Goal: Information Seeking & Learning: Check status

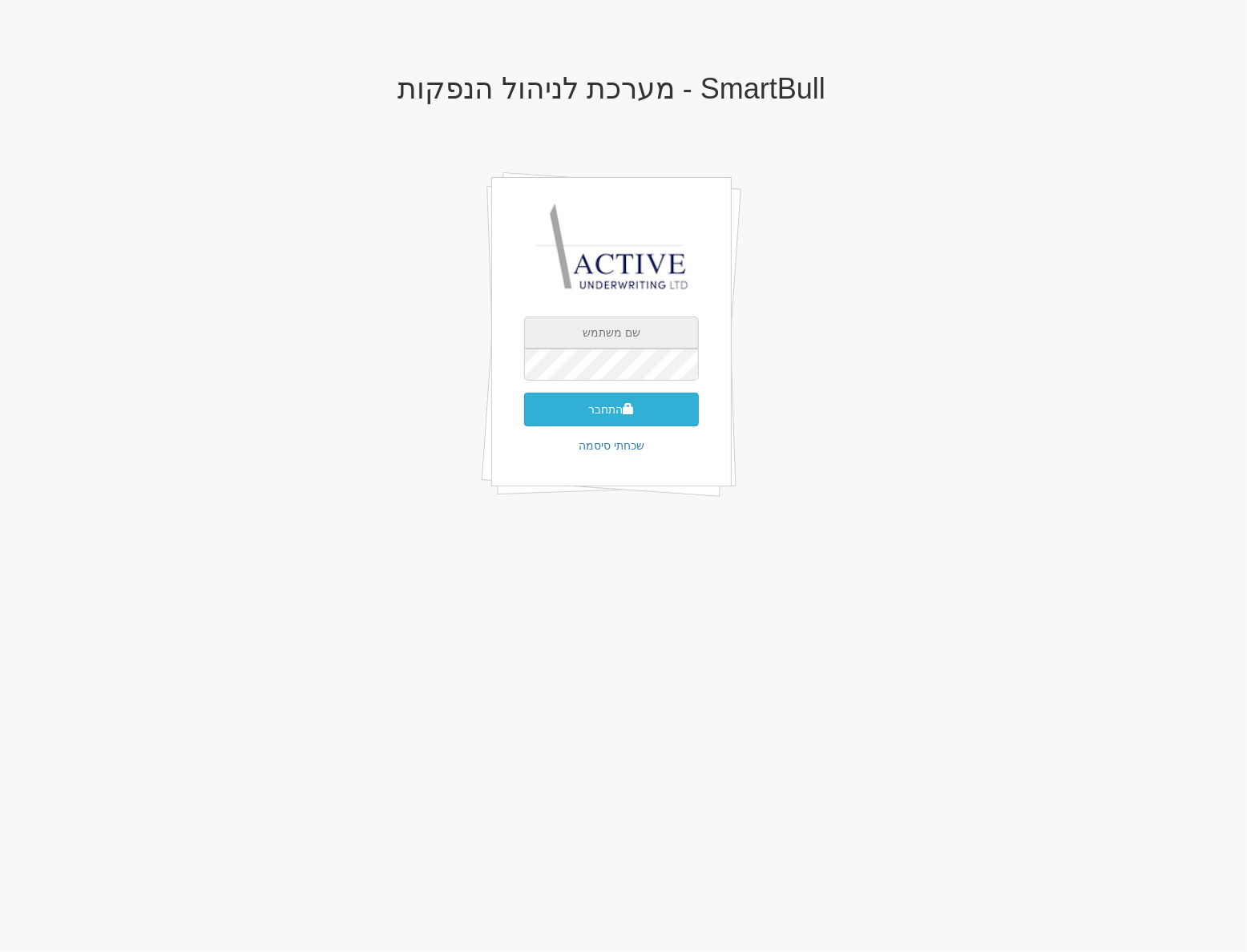
type input "[PERSON_NAME][EMAIL_ADDRESS][DOMAIN_NAME]"
click at [598, 408] on button "התחבר" at bounding box center [612, 410] width 175 height 33
type input "474985"
click at [524, 416] on button "התחבר" at bounding box center [612, 433] width 175 height 33
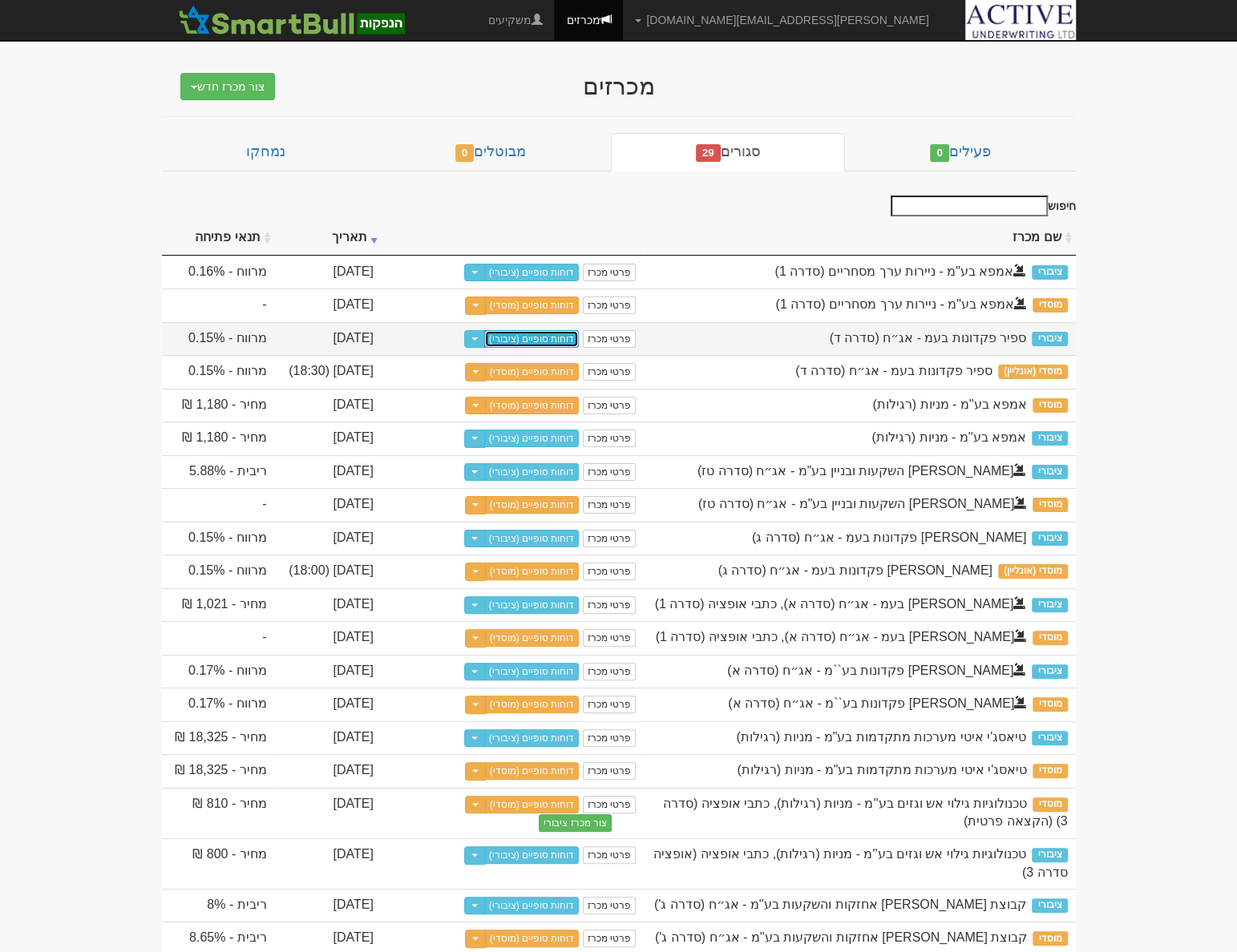
click at [557, 337] on link "דוחות סופיים (ציבורי)" at bounding box center [531, 339] width 95 height 18
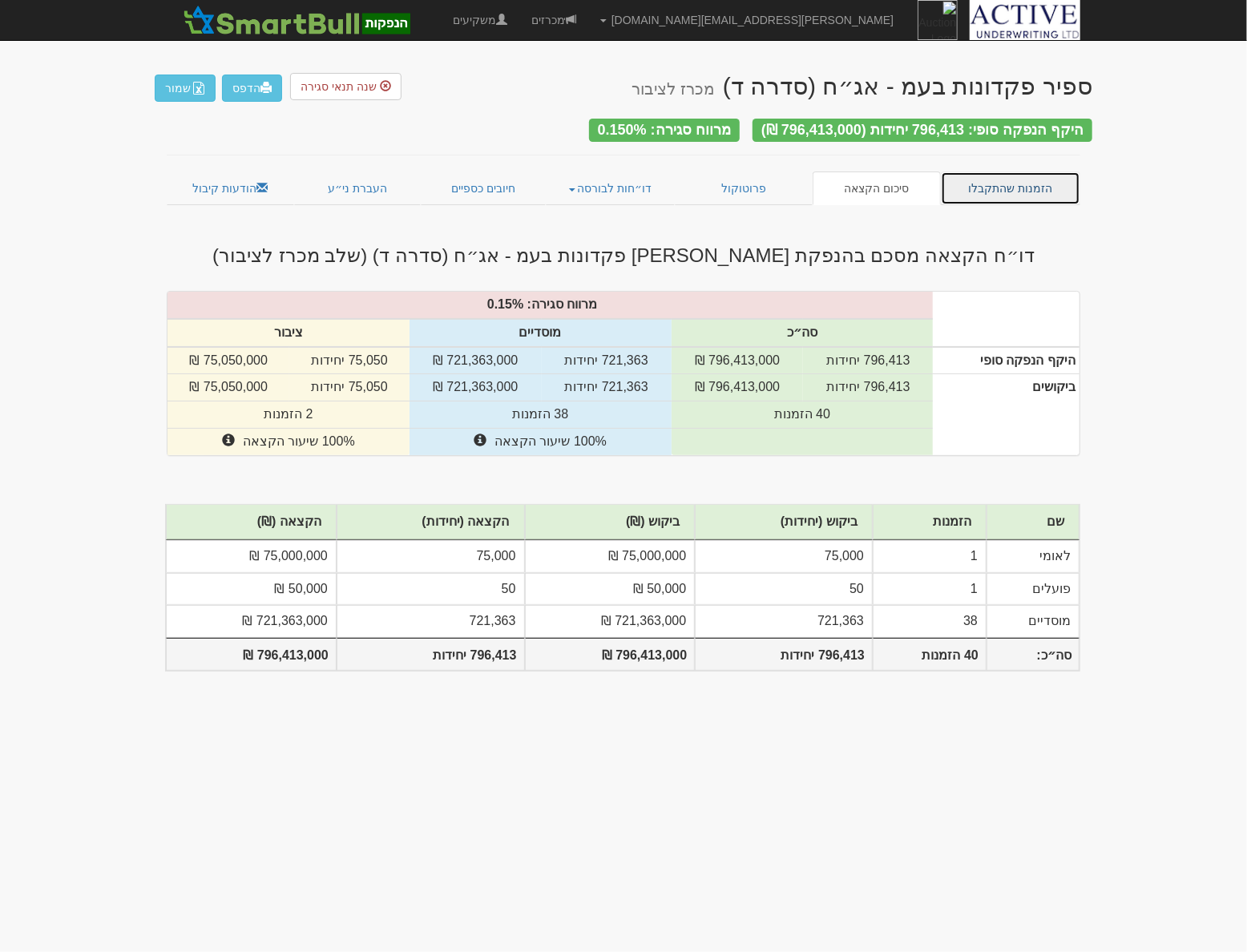
click at [985, 190] on link "הזמנות שהתקבלו" at bounding box center [1010, 188] width 139 height 33
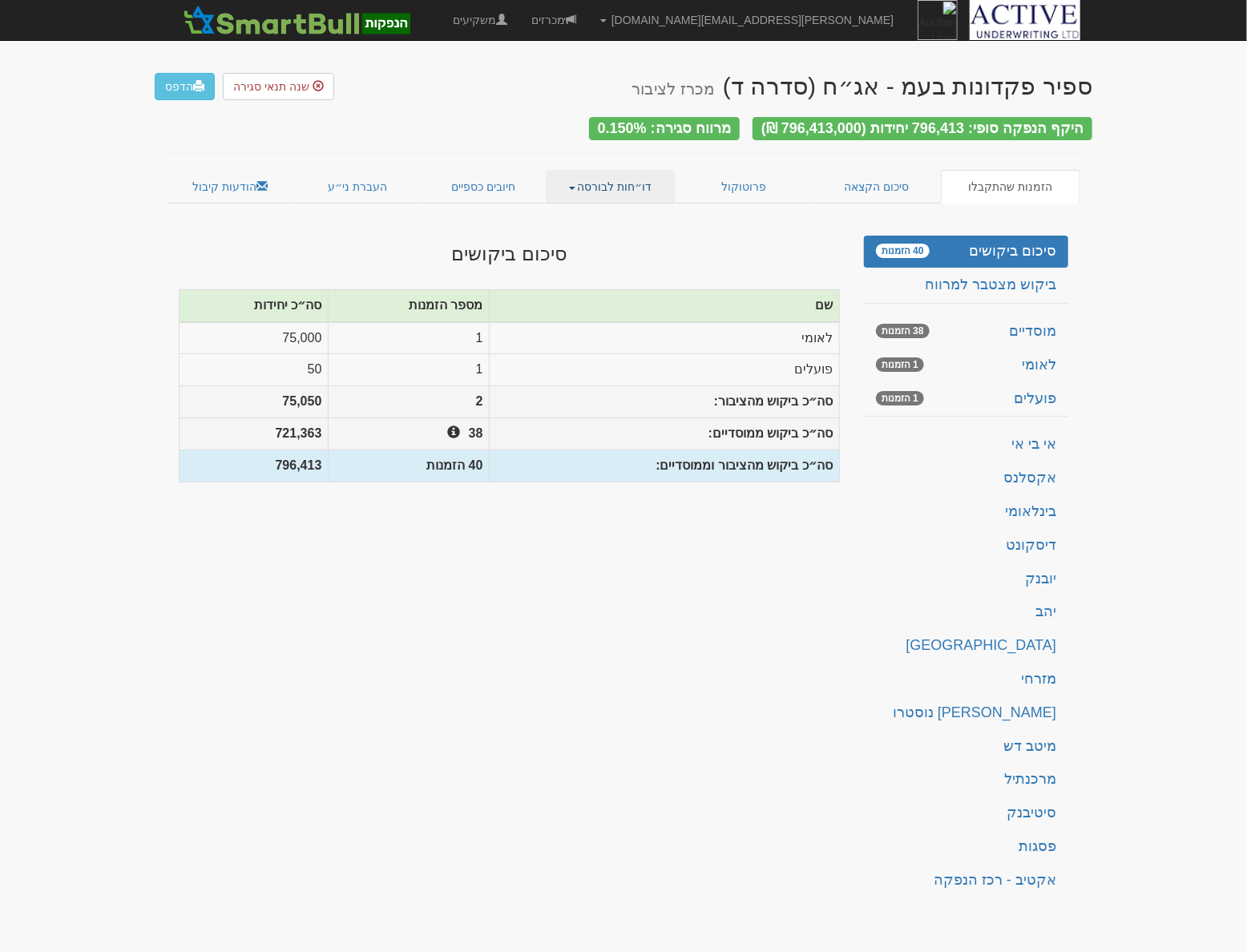
click at [591, 184] on link "דו״חות לבורסה" at bounding box center [611, 186] width 130 height 33
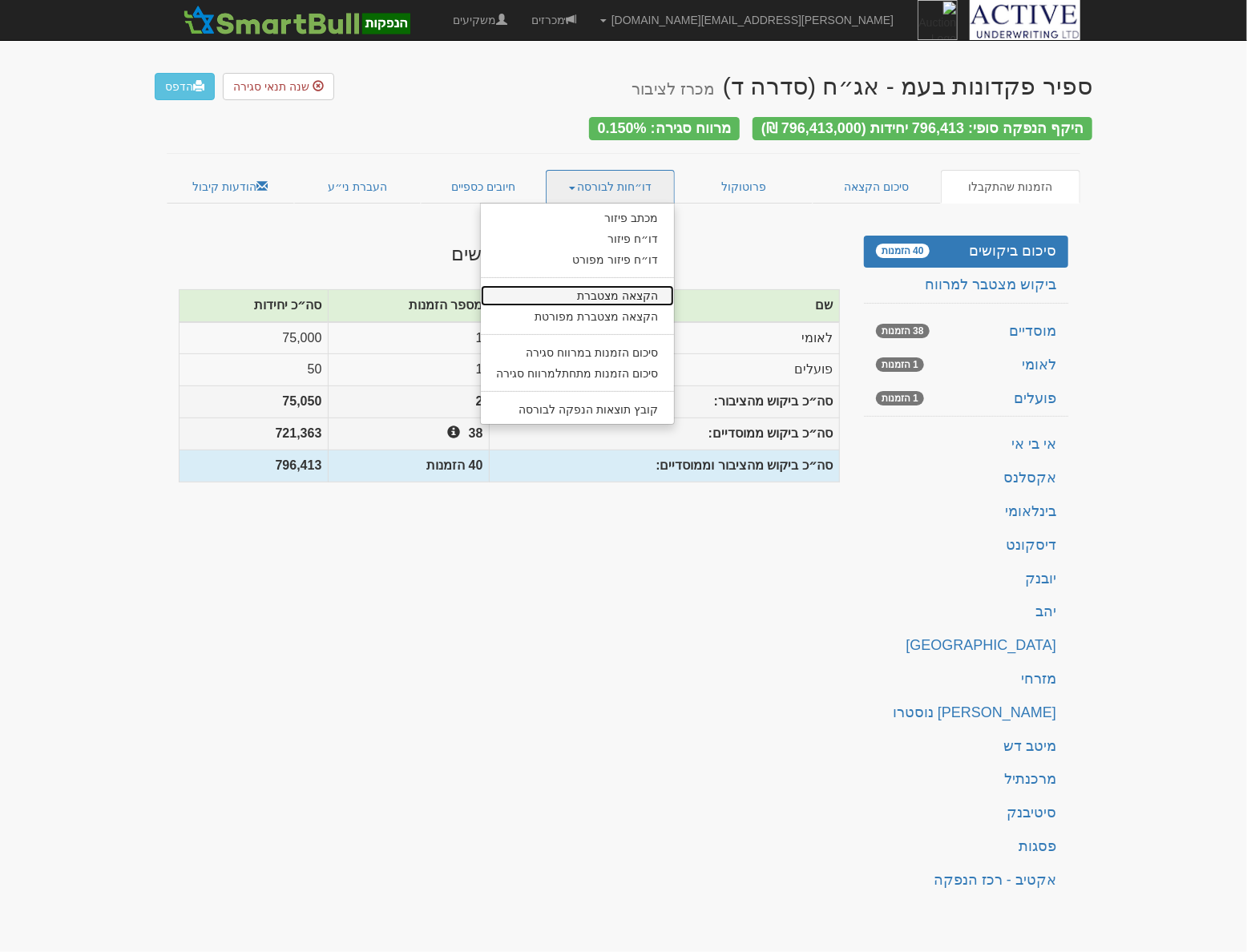
click at [601, 288] on link "הקצאה מצטברת" at bounding box center [578, 296] width 194 height 21
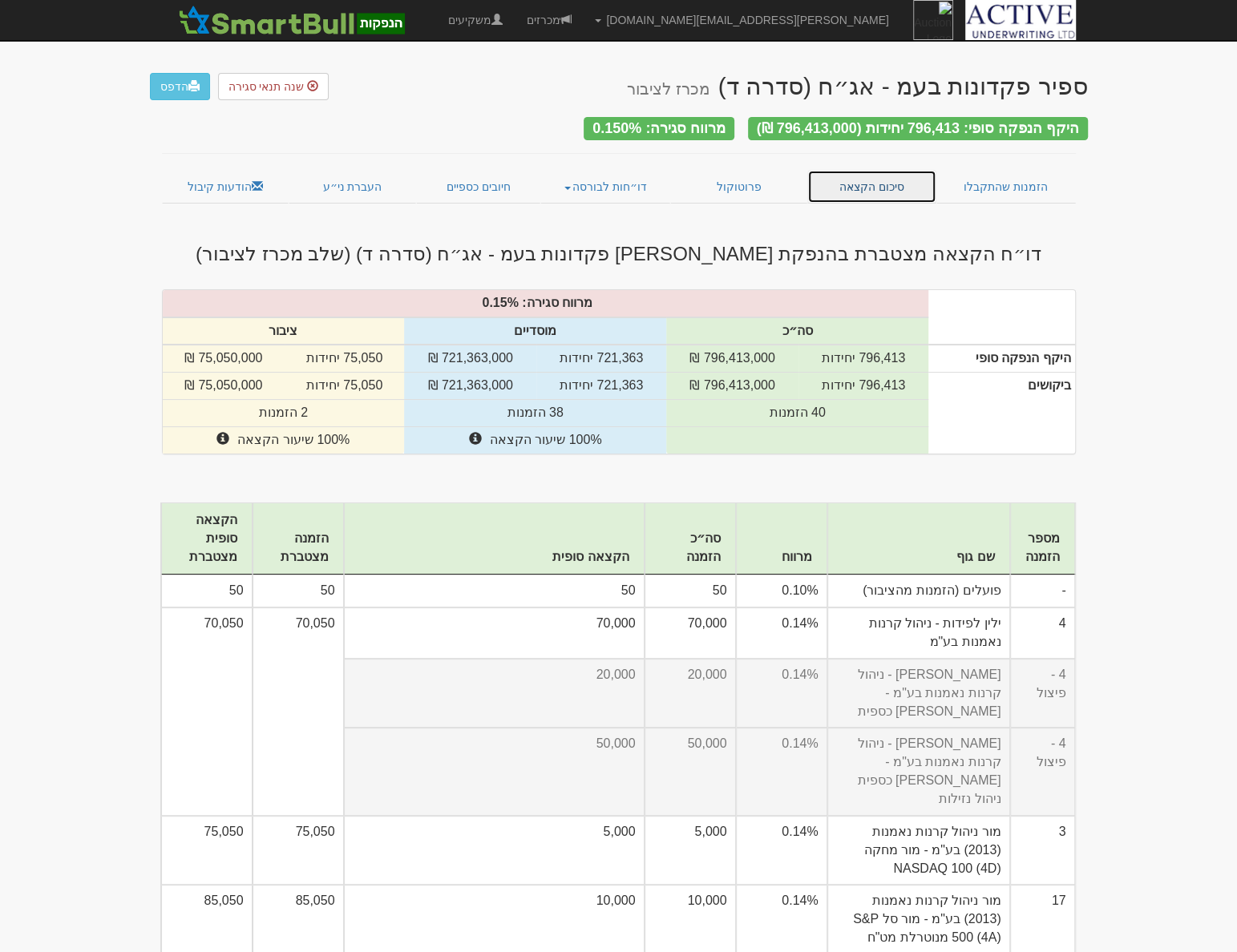
click at [898, 181] on link "סיכום הקצאה" at bounding box center [871, 186] width 129 height 33
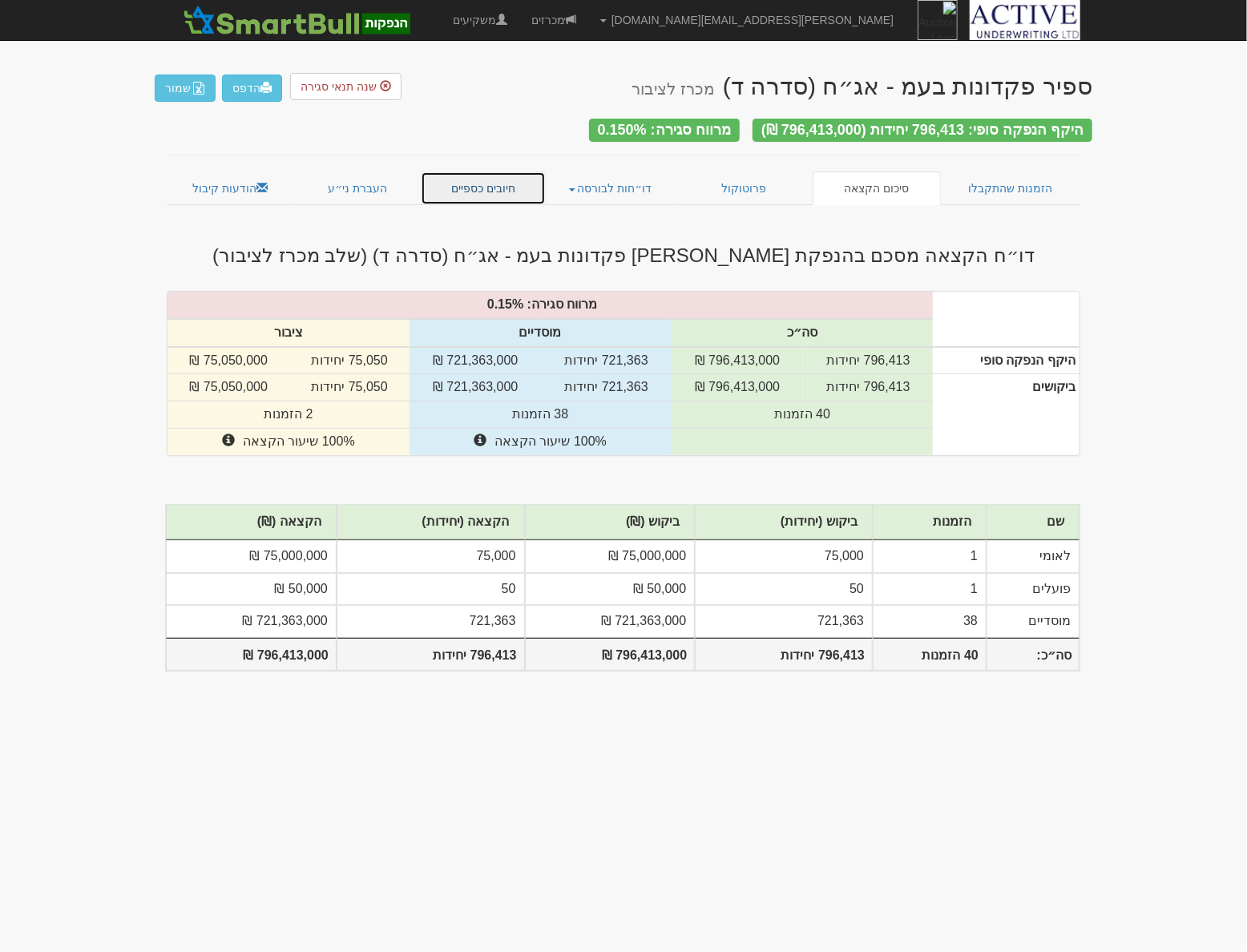
click at [480, 176] on link "חיובים כספיים" at bounding box center [483, 188] width 125 height 33
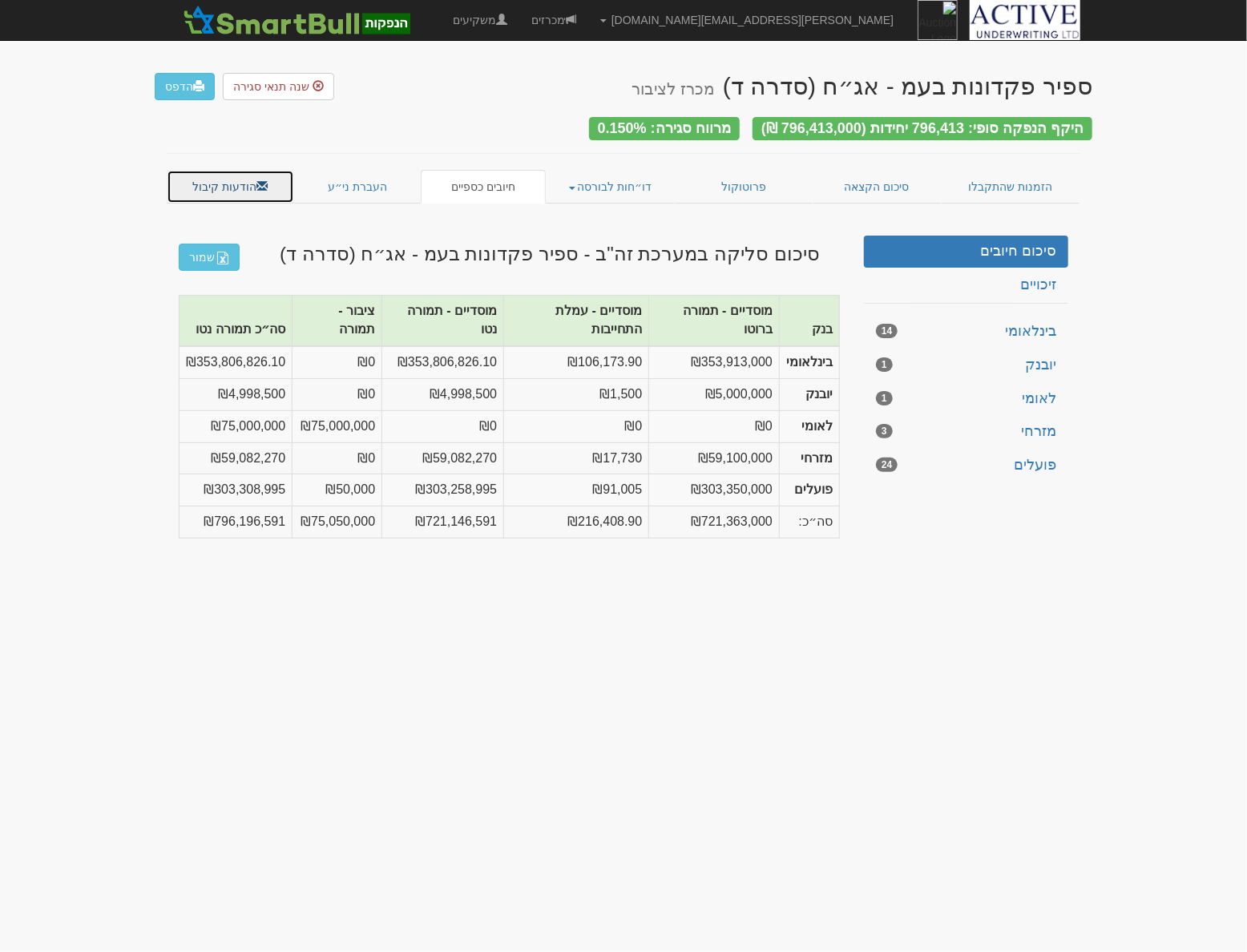
click at [249, 183] on link "הודעות קיבול" at bounding box center [230, 186] width 128 height 33
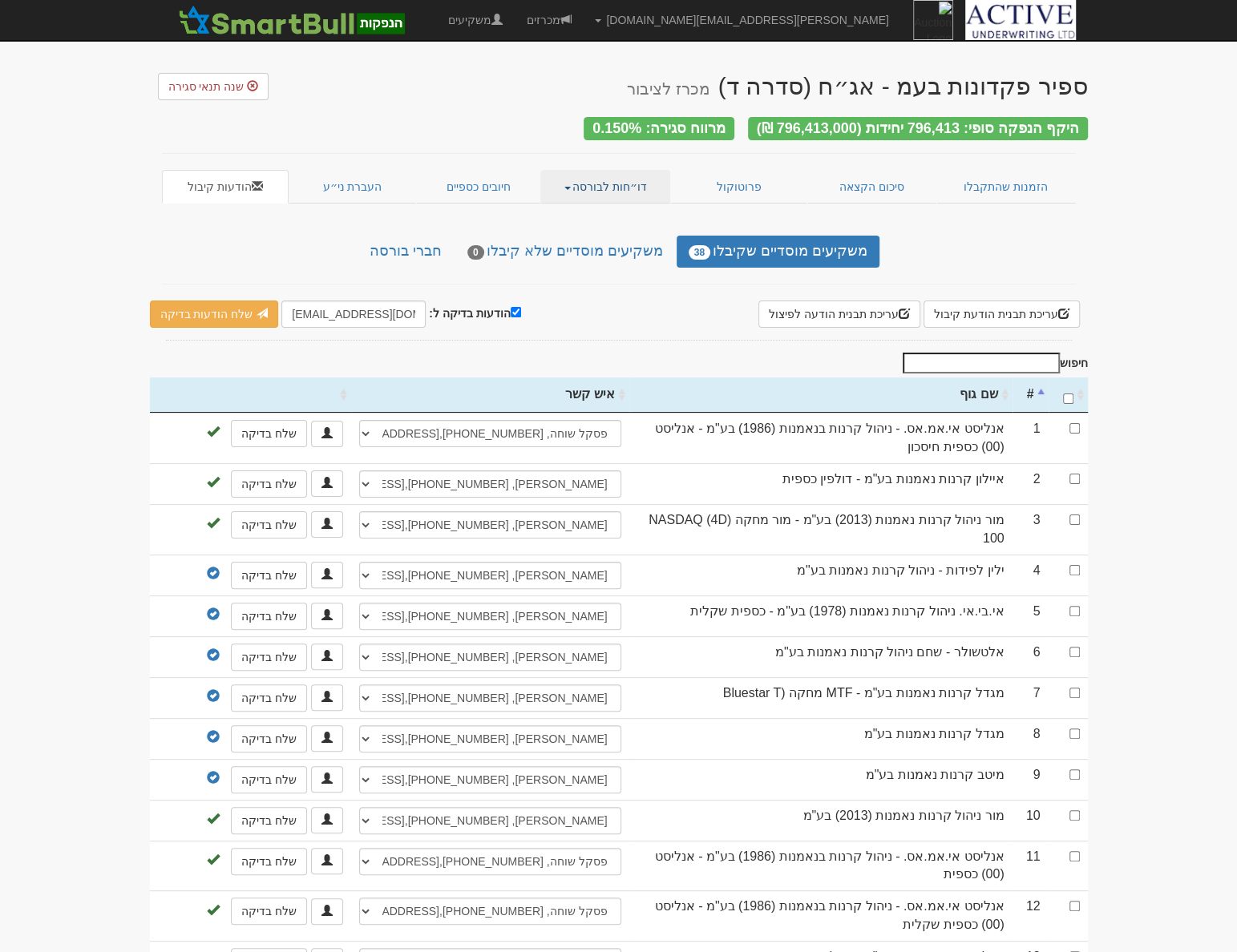
click at [569, 175] on link "דו״חות לבורסה" at bounding box center [605, 186] width 130 height 33
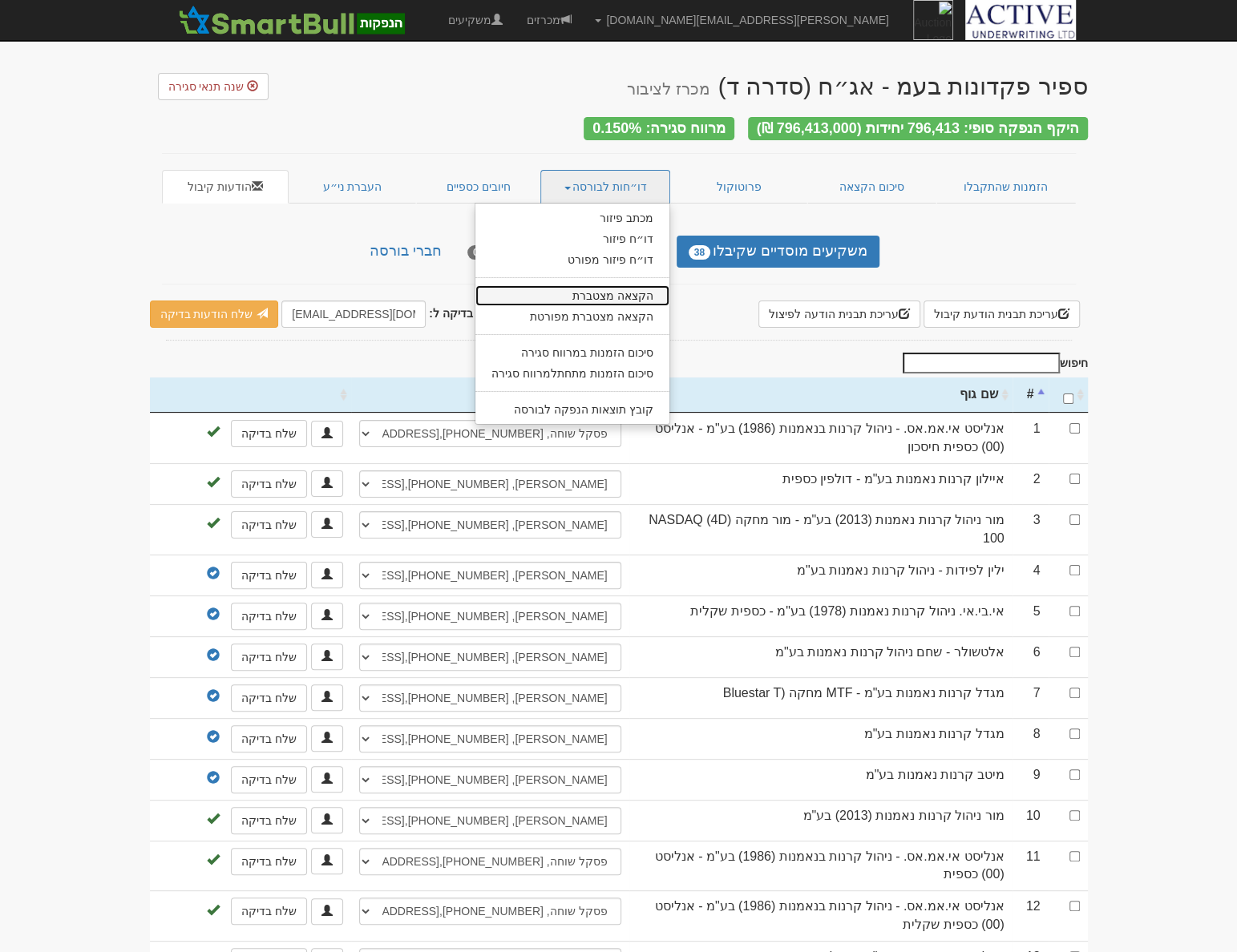
click at [622, 289] on link "הקצאה מצטברת" at bounding box center [573, 296] width 194 height 21
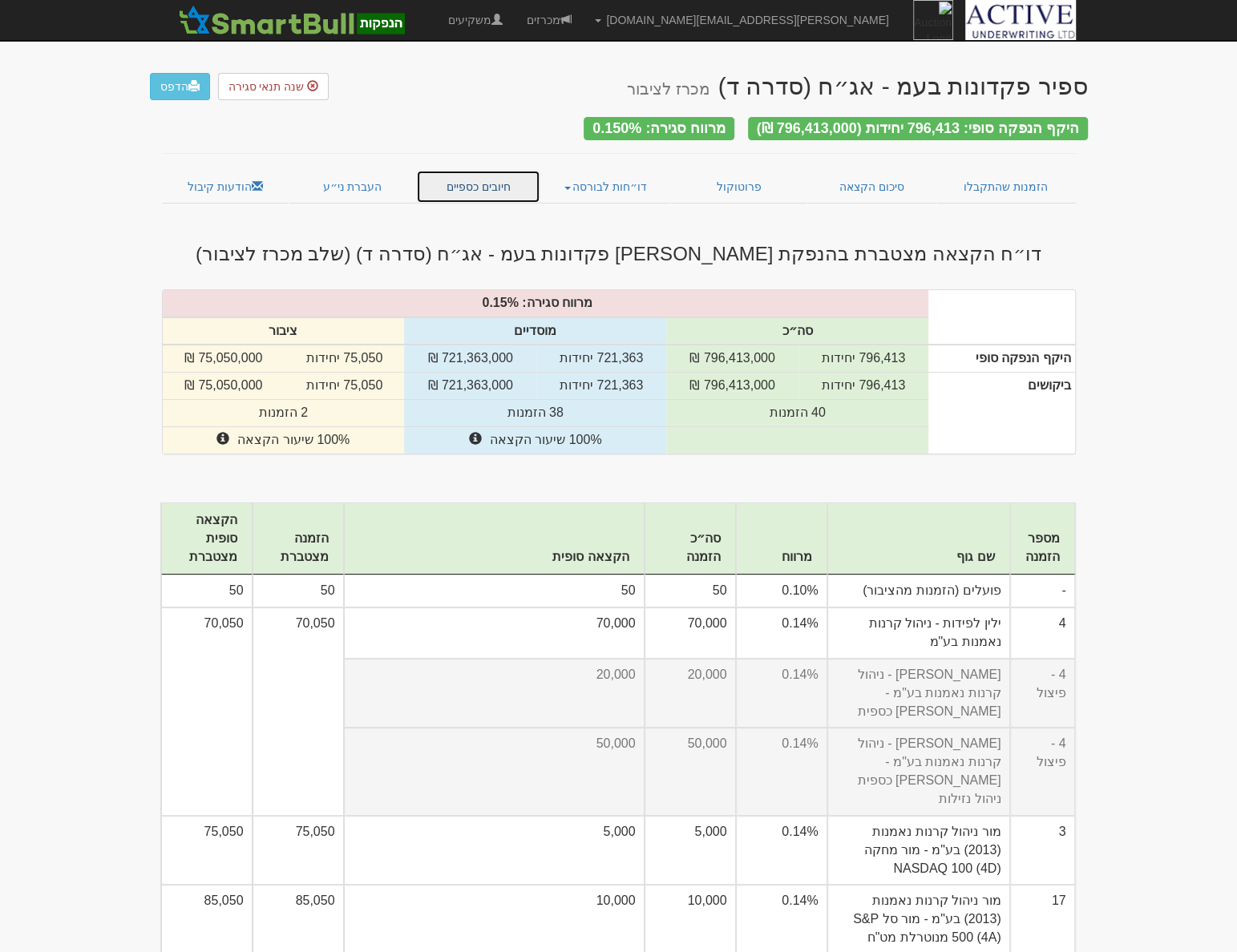
click at [479, 185] on link "חיובים כספיים" at bounding box center [478, 186] width 125 height 33
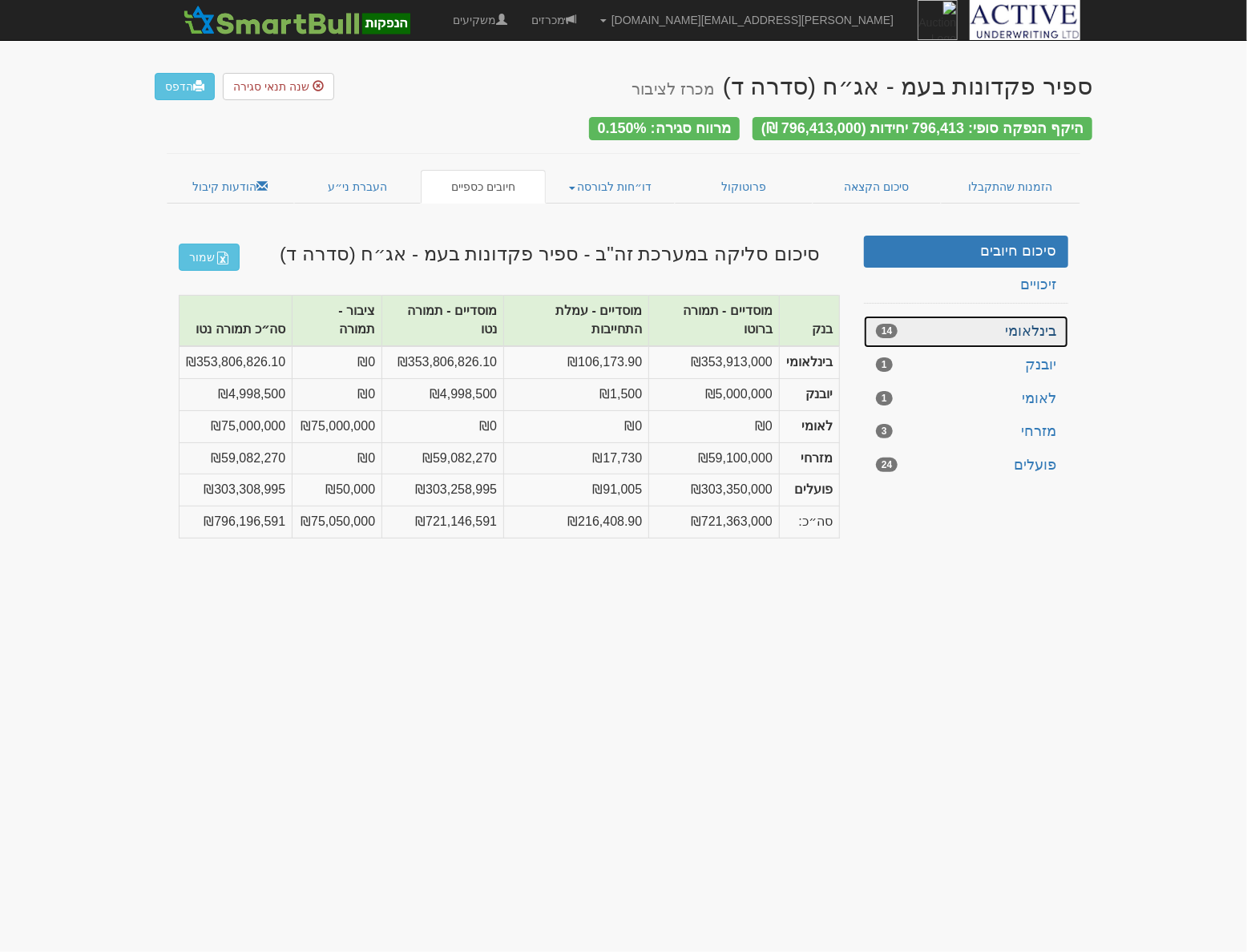
click at [992, 328] on link "בינלאומי 14" at bounding box center [965, 332] width 204 height 32
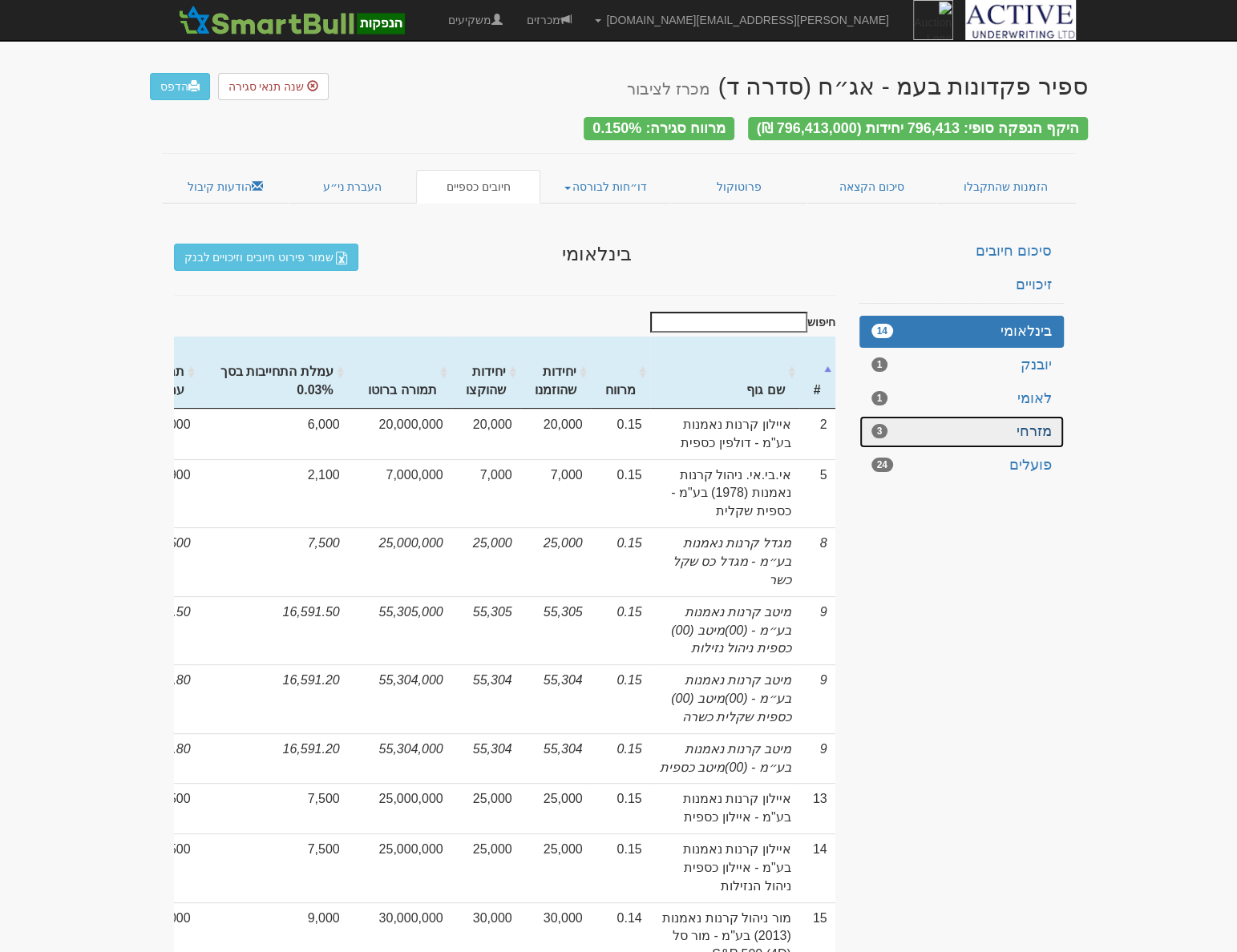
click at [974, 418] on link "מזרחי 3" at bounding box center [961, 431] width 204 height 32
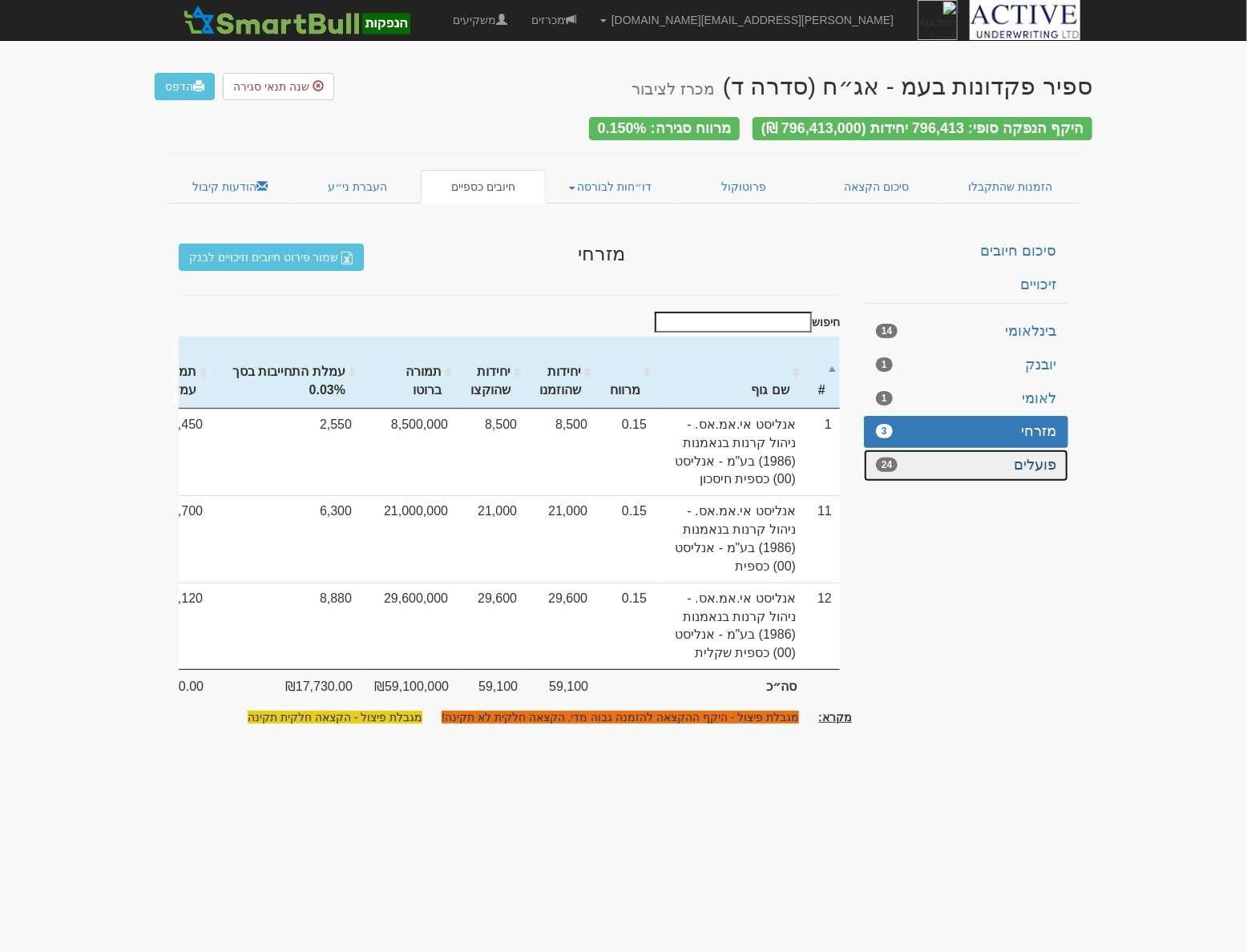
click at [930, 466] on link "פועלים 24" at bounding box center [965, 466] width 204 height 32
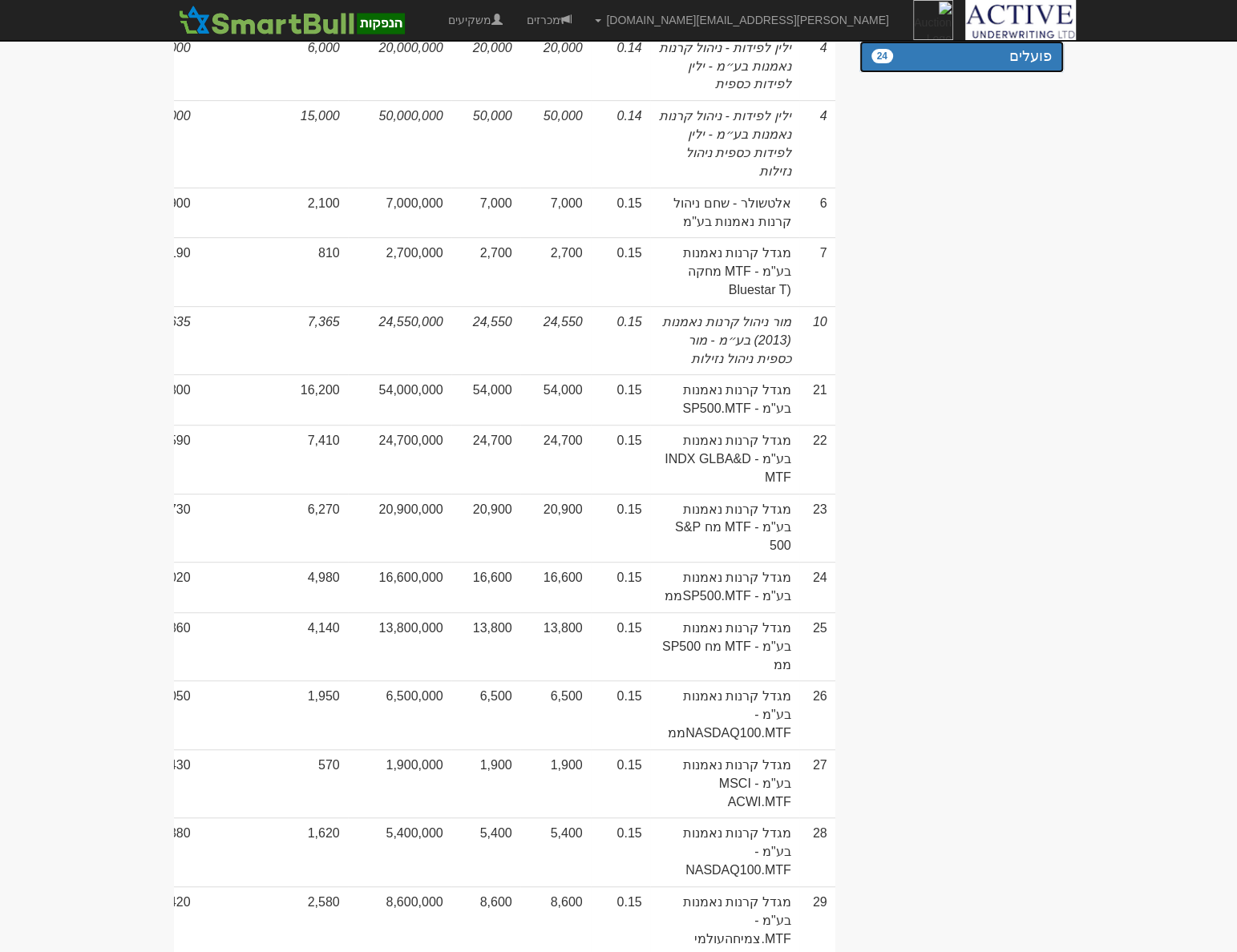
scroll to position [46, 0]
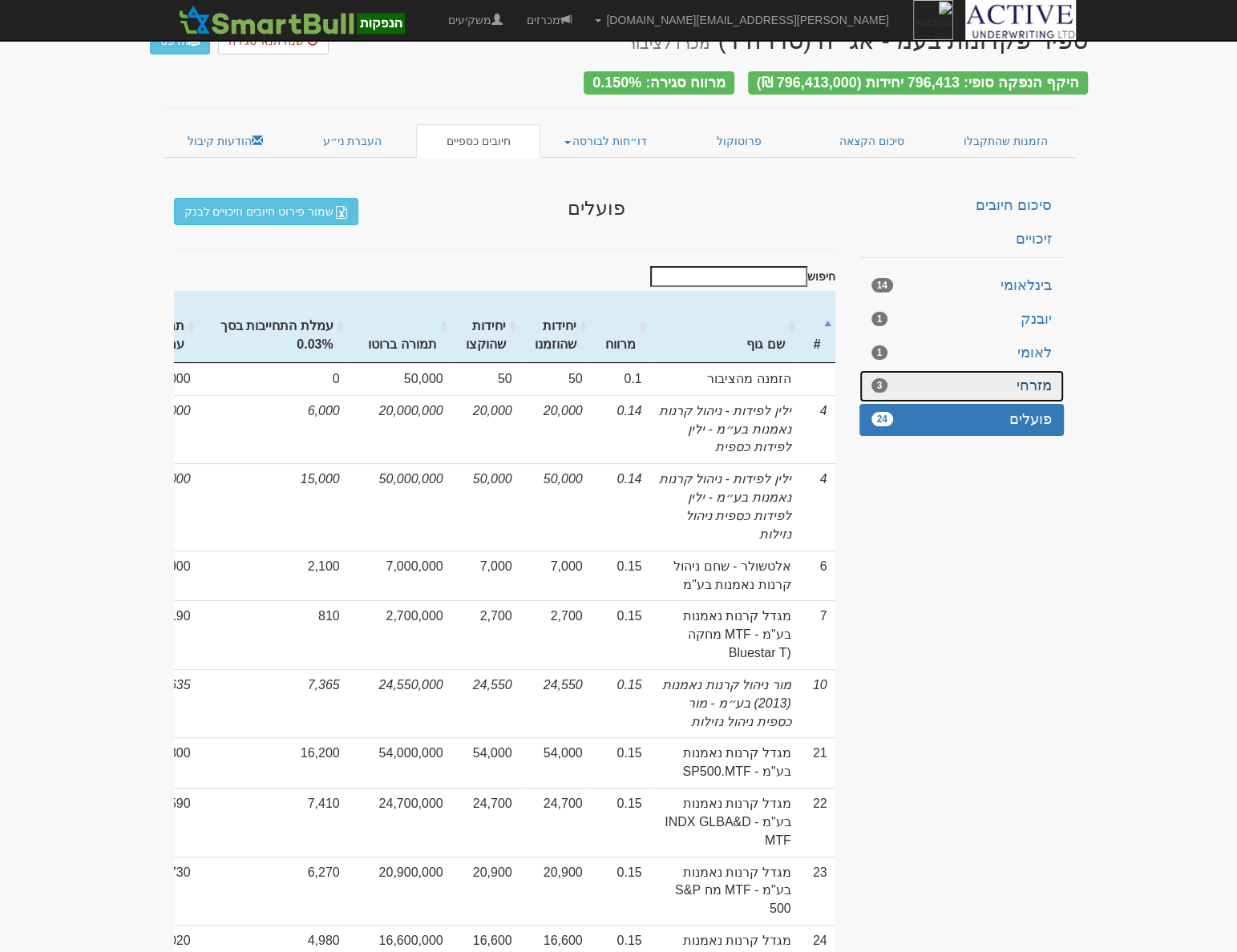
click at [1052, 375] on link "מזרחי 3" at bounding box center [961, 386] width 204 height 32
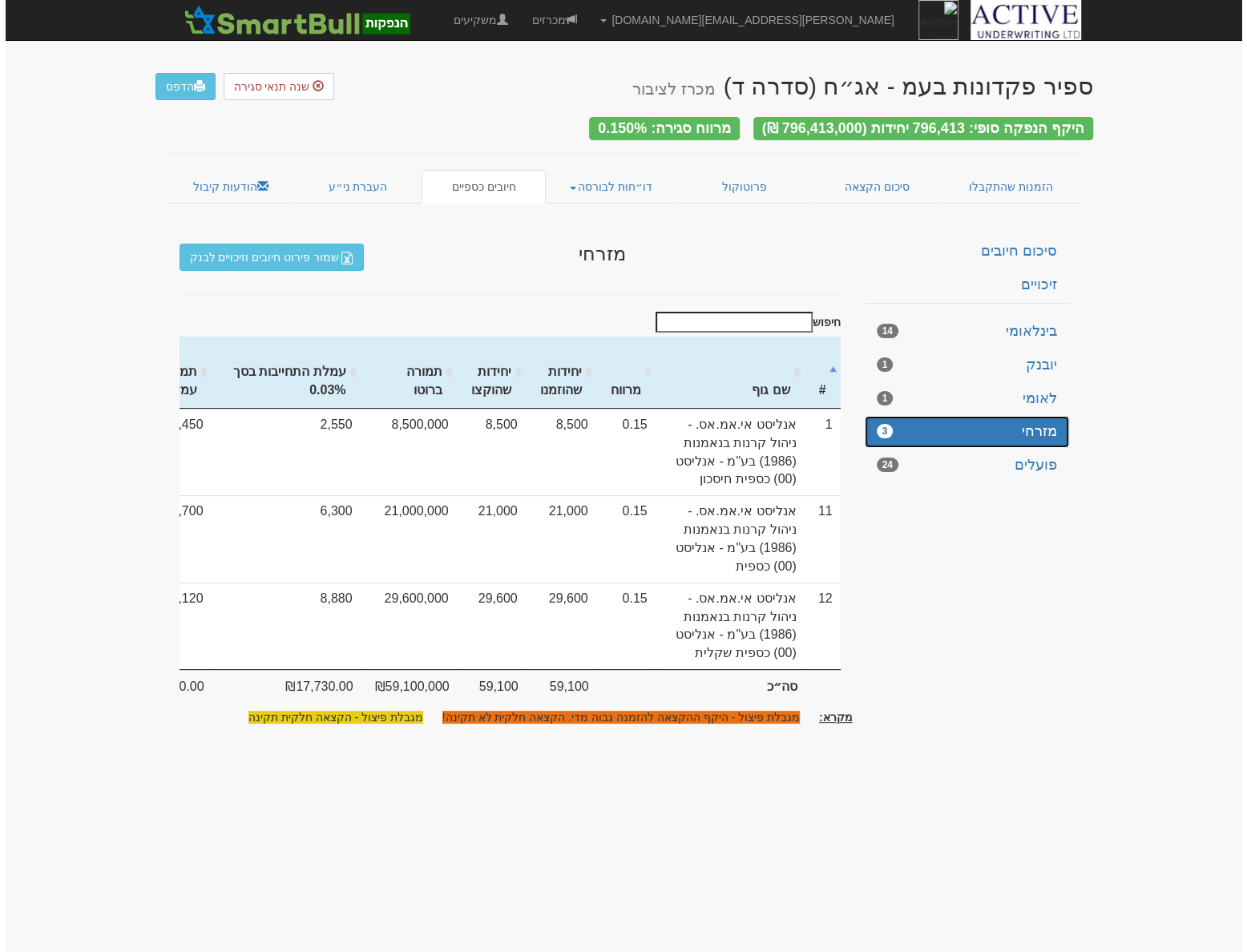
scroll to position [0, 0]
click at [1030, 392] on link "לאומי 1" at bounding box center [965, 399] width 204 height 32
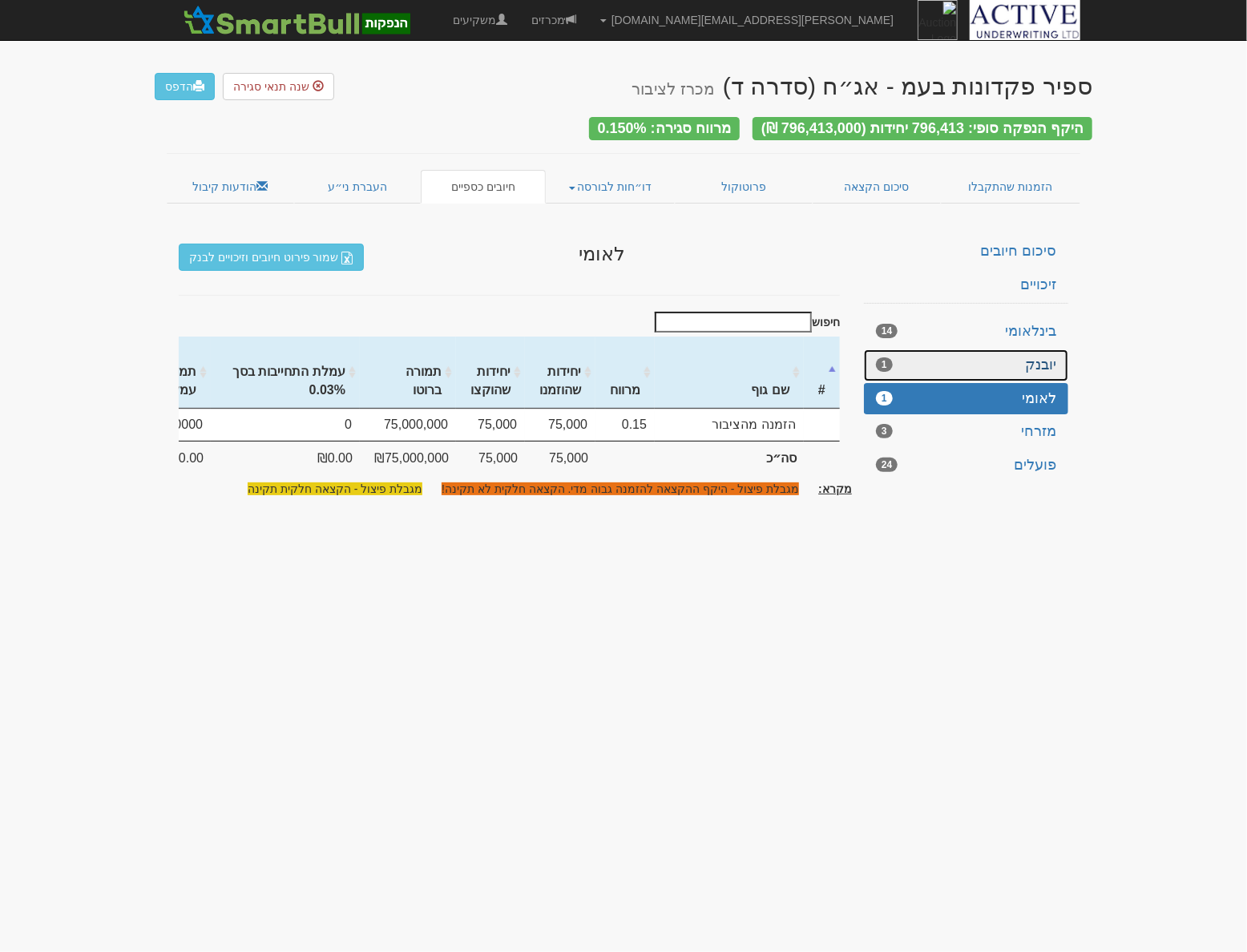
click at [1027, 354] on link "יובנק 1" at bounding box center [965, 365] width 204 height 32
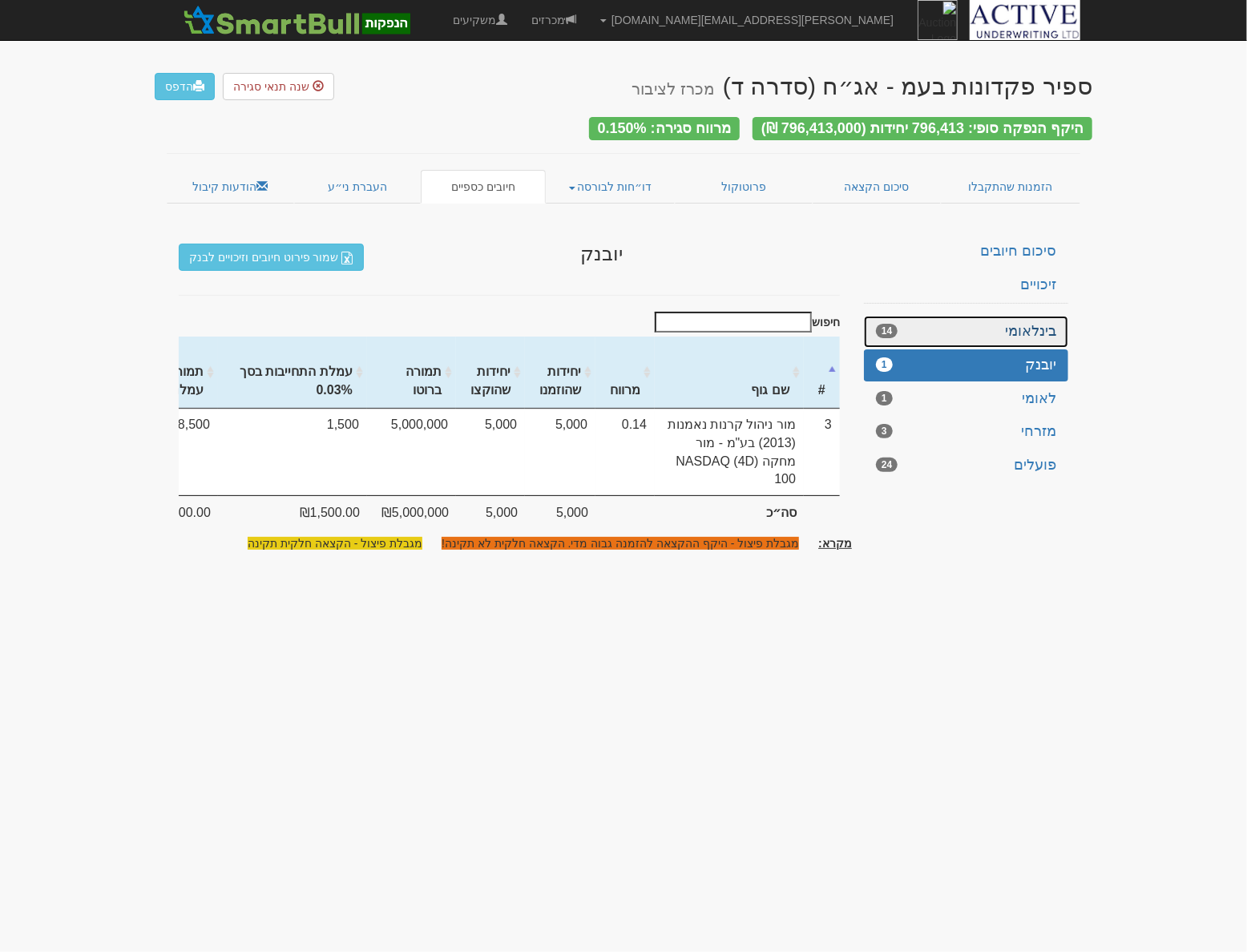
click at [1028, 327] on link "בינלאומי 14" at bounding box center [965, 332] width 204 height 32
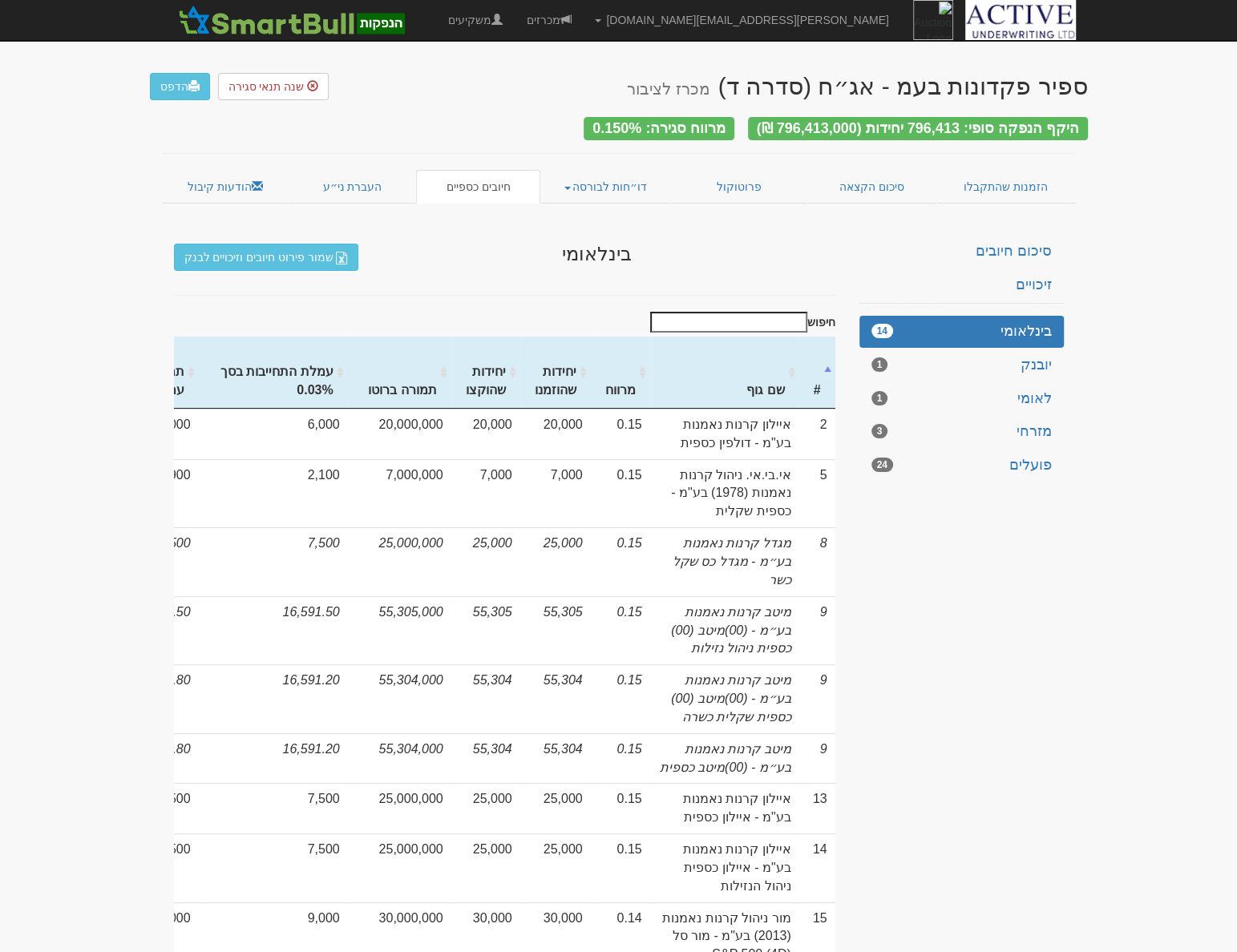
click at [727, 312] on input "חיפוש" at bounding box center [728, 322] width 157 height 21
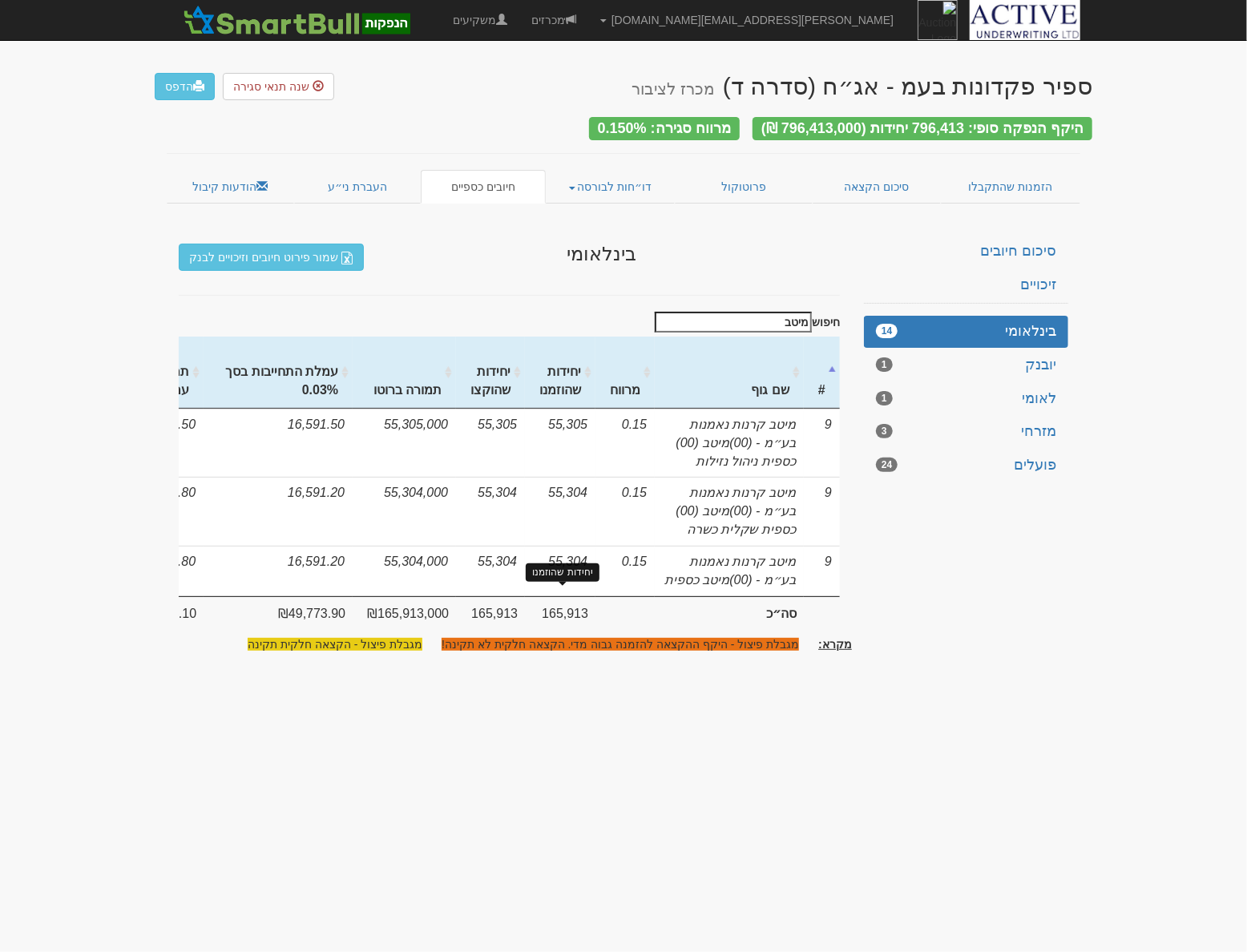
type input "מיטב"
drag, startPoint x: 593, startPoint y: 613, endPoint x: 596, endPoint y: 625, distance: 12.4
click at [594, 615] on td "165,913" at bounding box center [560, 612] width 71 height 32
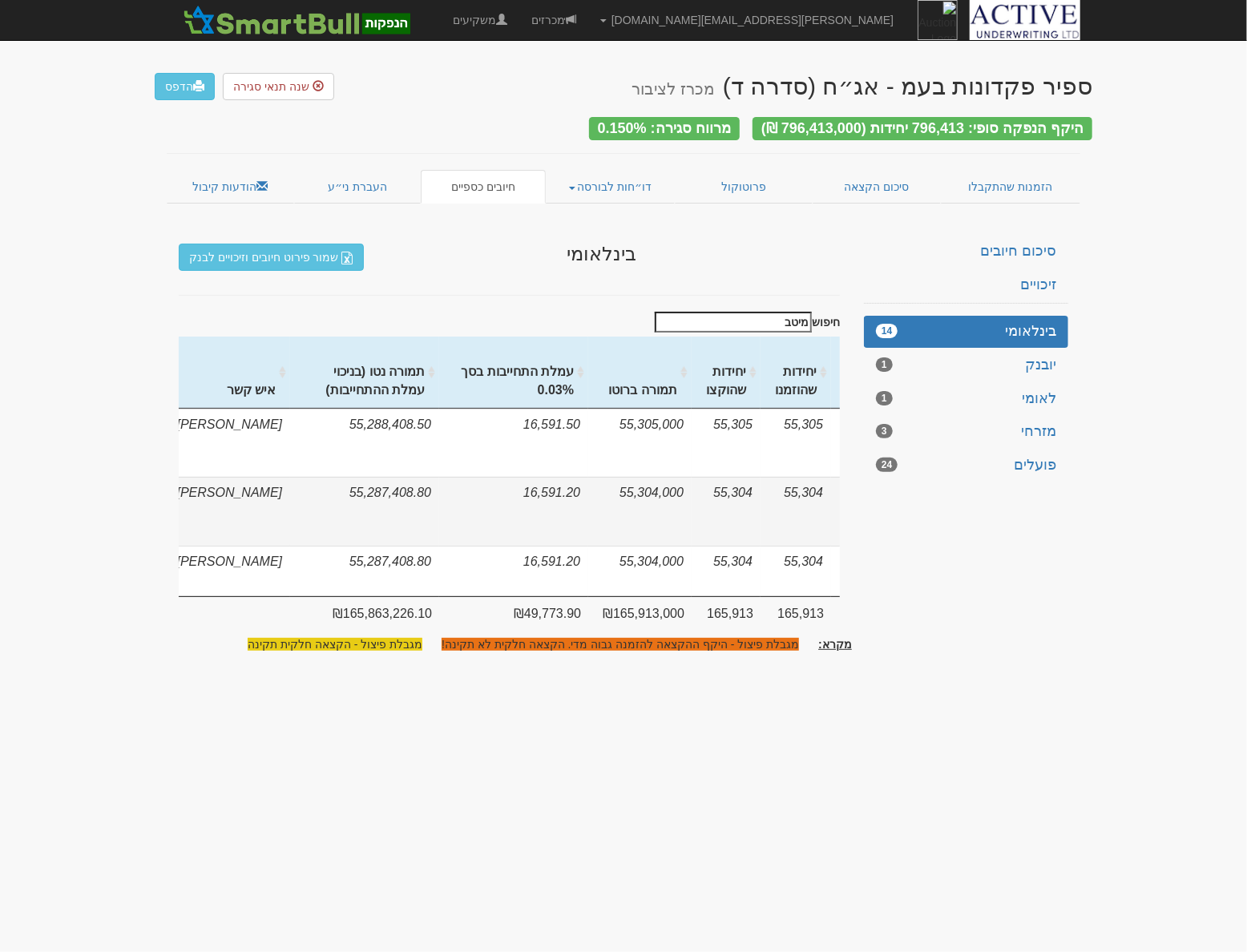
scroll to position [0, -230]
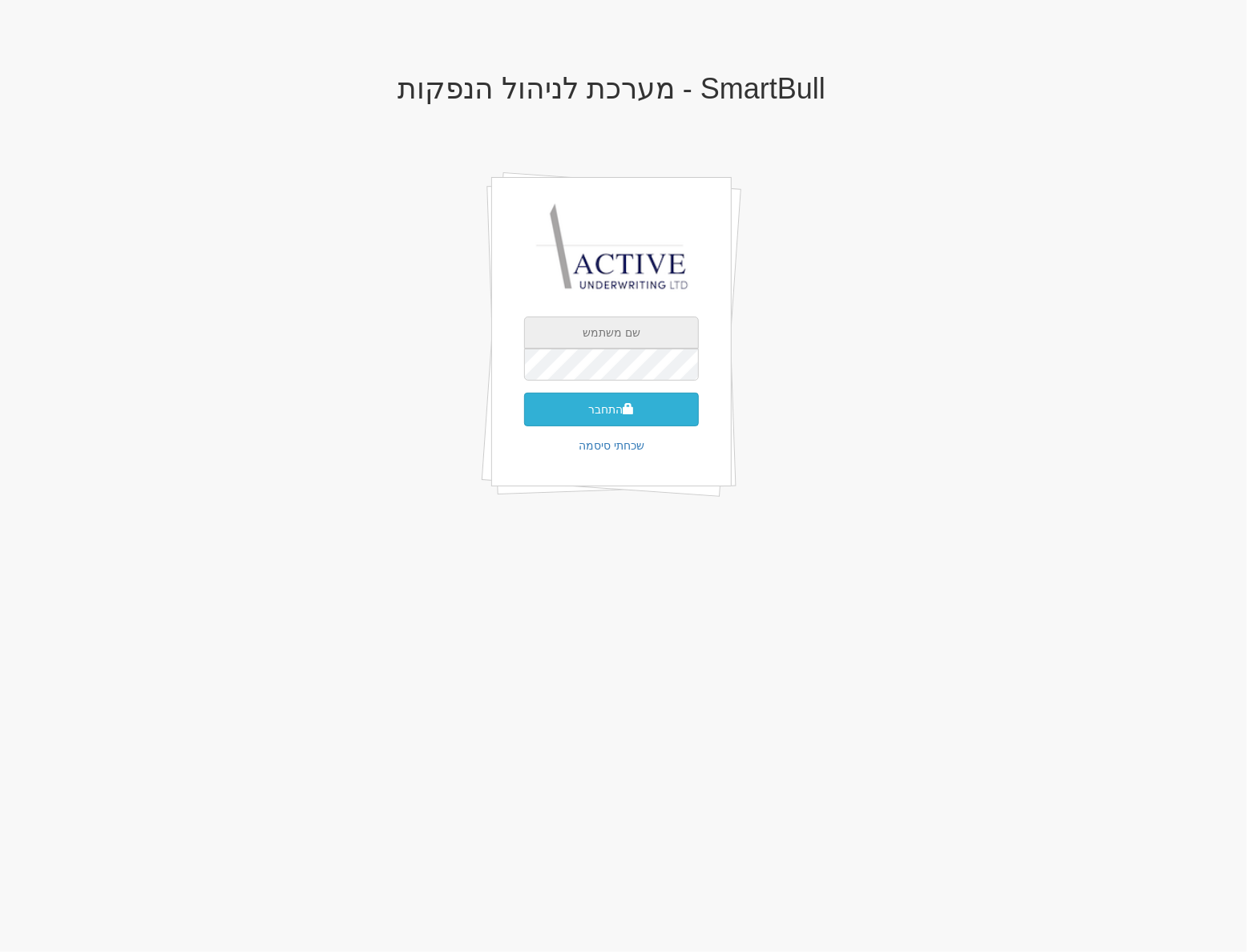
type input "[PERSON_NAME][EMAIL_ADDRESS][DOMAIN_NAME]"
click at [599, 417] on button "התחבר" at bounding box center [612, 410] width 175 height 33
type input "743449"
click at [524, 416] on button "התחבר" at bounding box center [612, 433] width 175 height 33
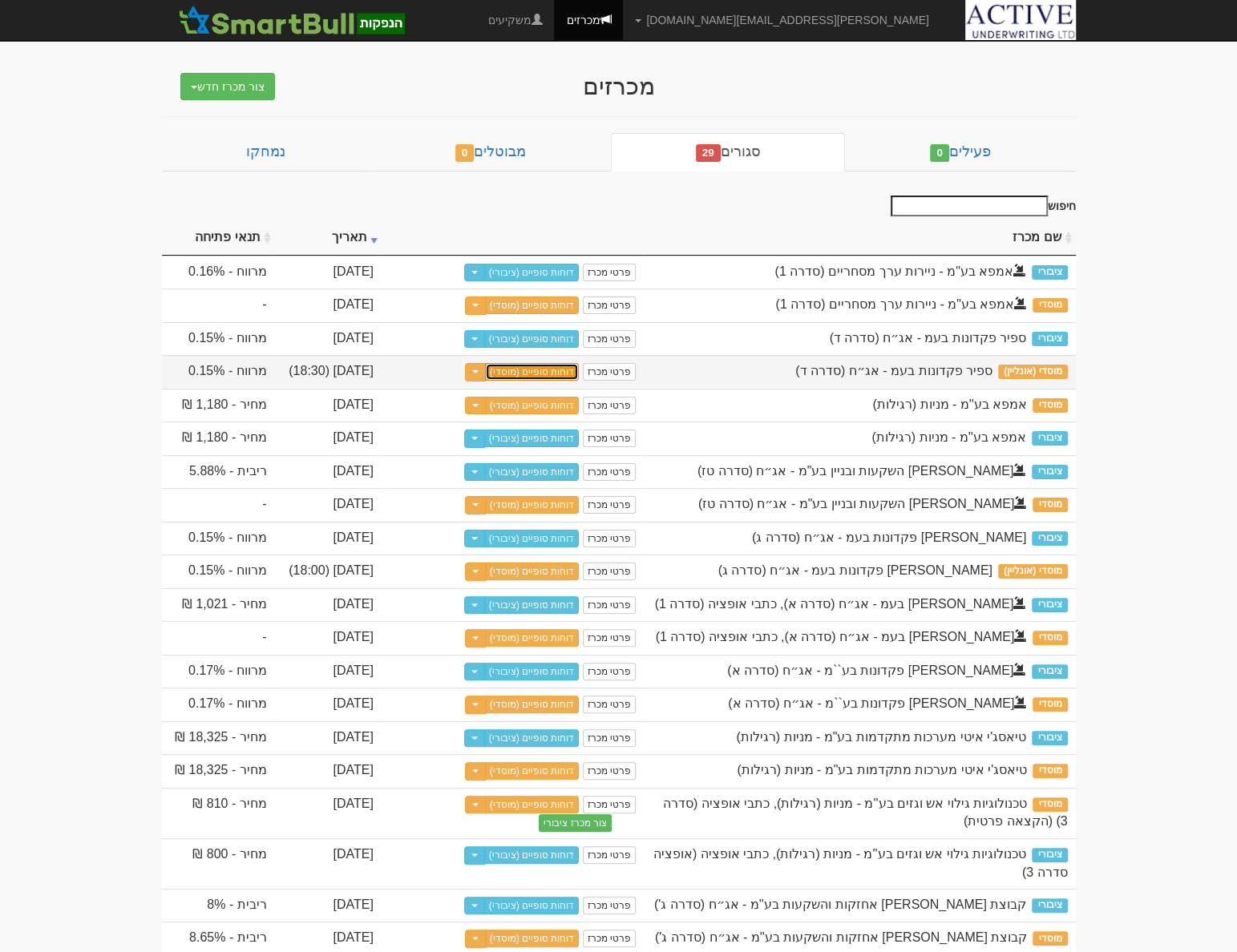
click at [556, 374] on link "דוחות סופיים (מוסדי)" at bounding box center [532, 372] width 95 height 18
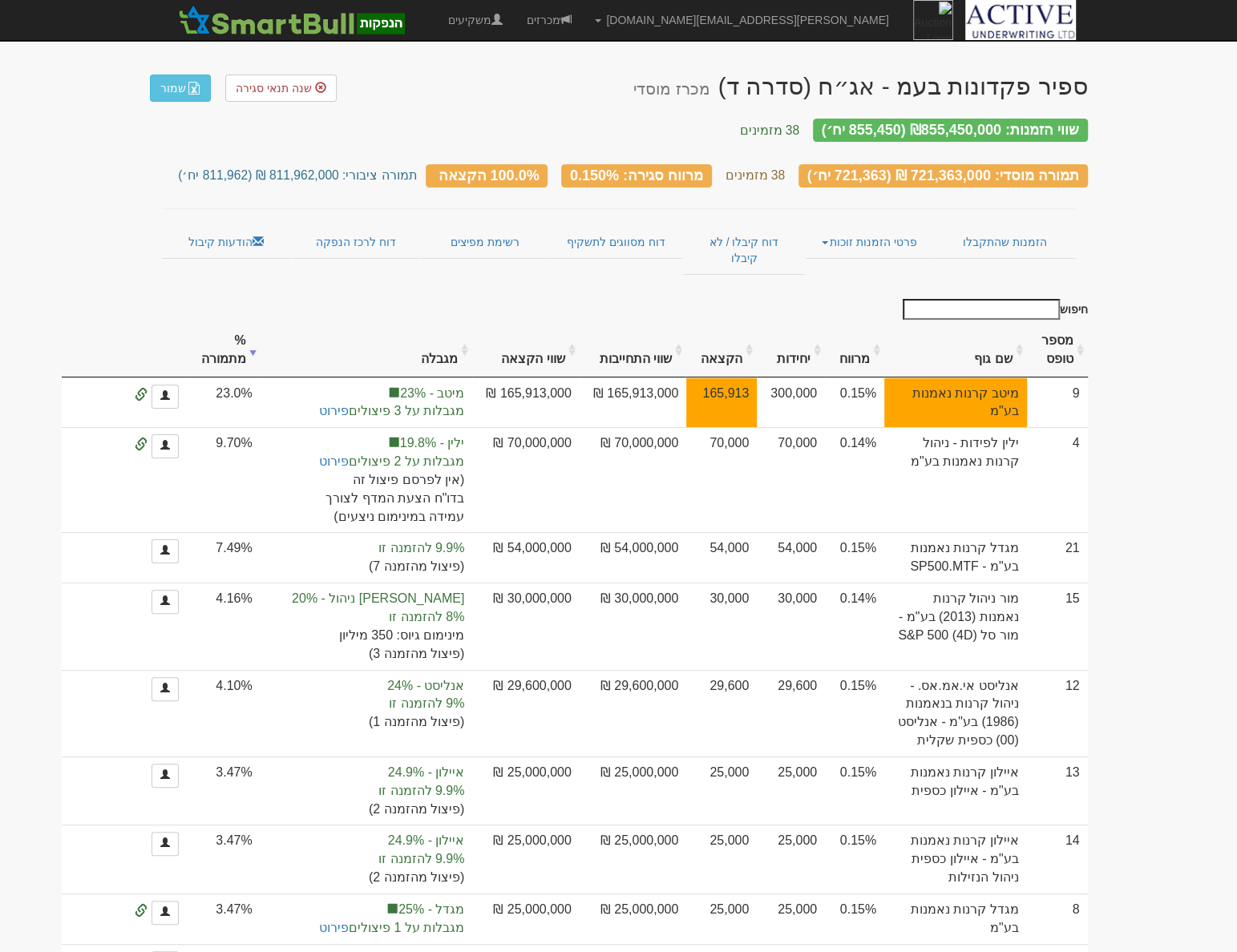
click at [995, 299] on input "חיפוש" at bounding box center [980, 310] width 157 height 21
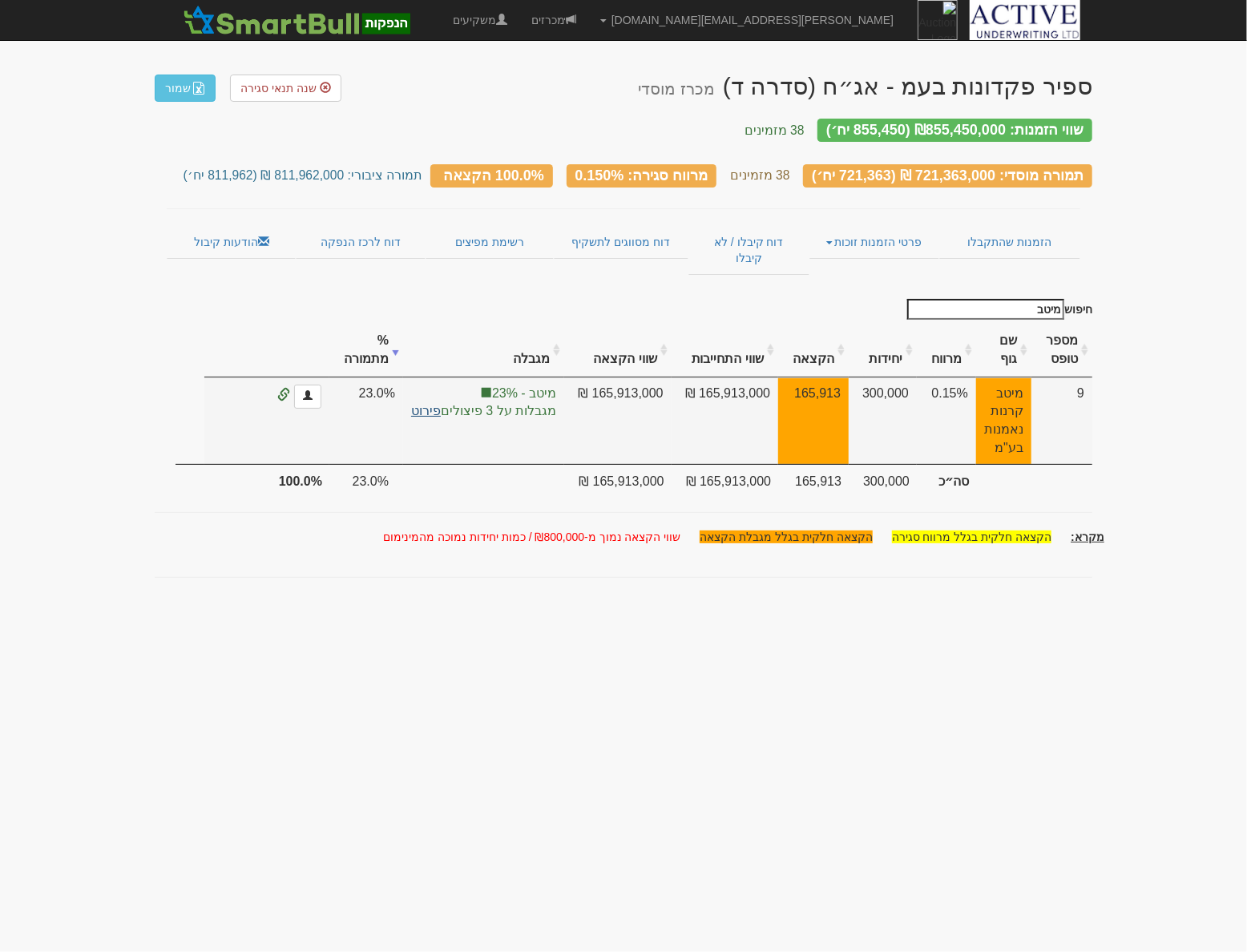
type input "מיטב"
click at [420, 403] on link "פירוט" at bounding box center [426, 410] width 30 height 14
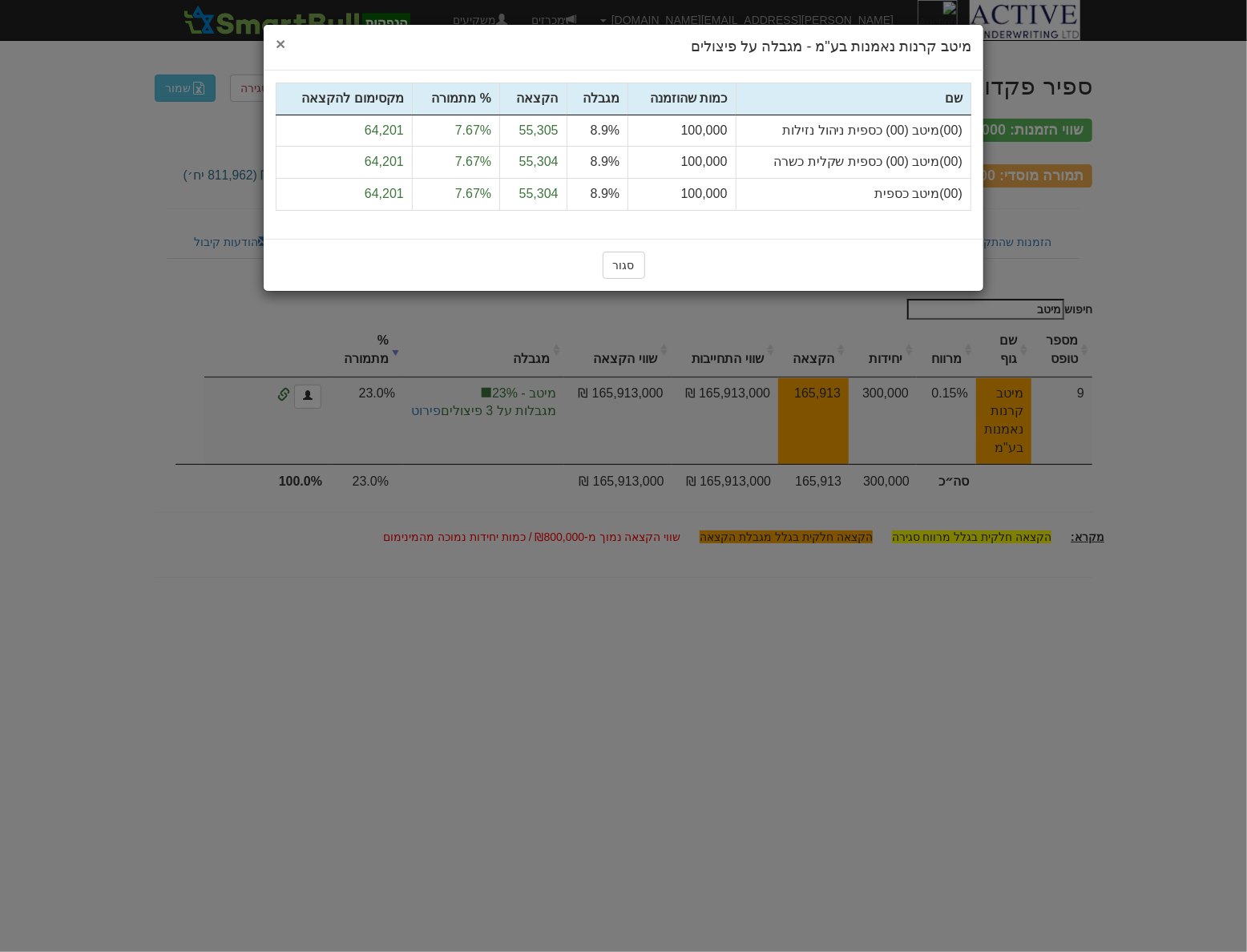
click at [280, 35] on span "×" at bounding box center [280, 43] width 10 height 18
